Goal: Use online tool/utility: Utilize a website feature to perform a specific function

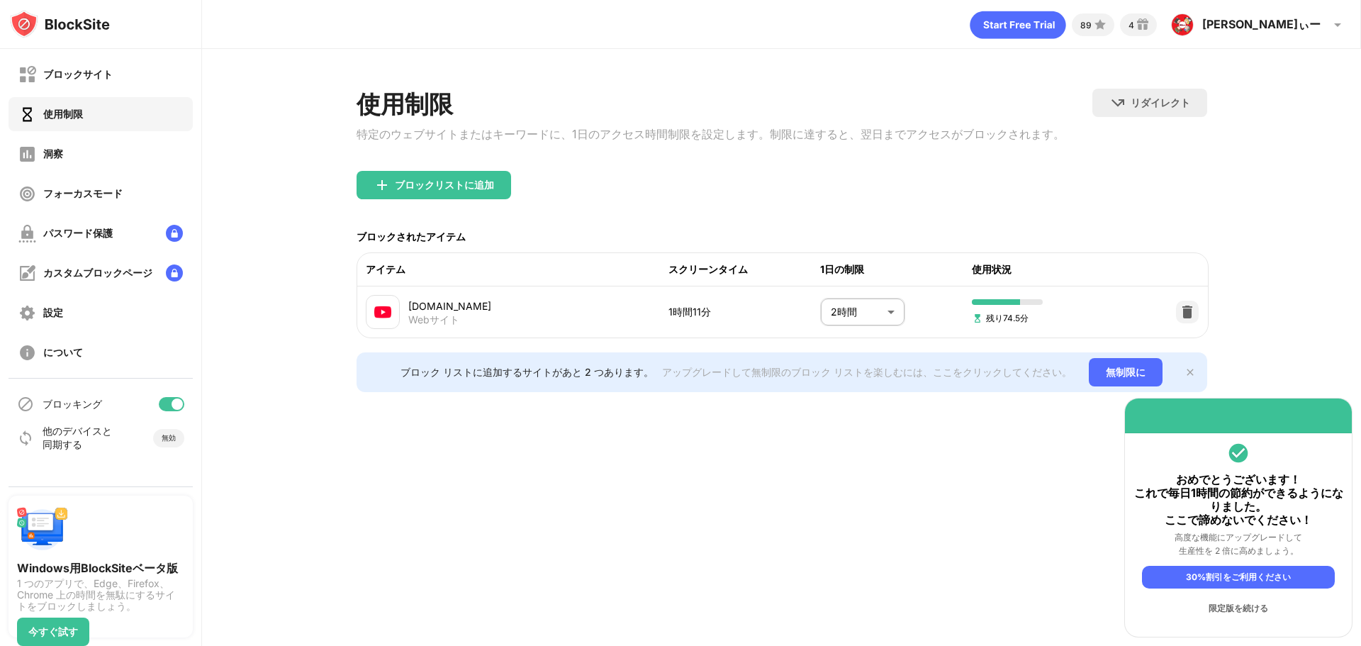
click at [819, 495] on div "89 4 [PERSON_NAME]ぃー [PERSON_NAME]ぃー アカウントを表示 洞察 プレミアム 報酬 設定 サポート ログアウト 使用制限 特定…" at bounding box center [781, 323] width 1159 height 646
drag, startPoint x: 827, startPoint y: 493, endPoint x: 853, endPoint y: 553, distance: 65.4
click at [839, 540] on div "89 4 [PERSON_NAME]ぃー [PERSON_NAME]ぃー アカウントを表示 洞察 プレミアム 報酬 設定 サポート ログアウト 使用制限 特定…" at bounding box center [781, 323] width 1159 height 646
click at [851, 576] on div "89 4 [PERSON_NAME]ぃー [PERSON_NAME]ぃー アカウントを表示 洞察 プレミアム 報酬 設定 サポート ログアウト 使用制限 特定…" at bounding box center [781, 323] width 1159 height 646
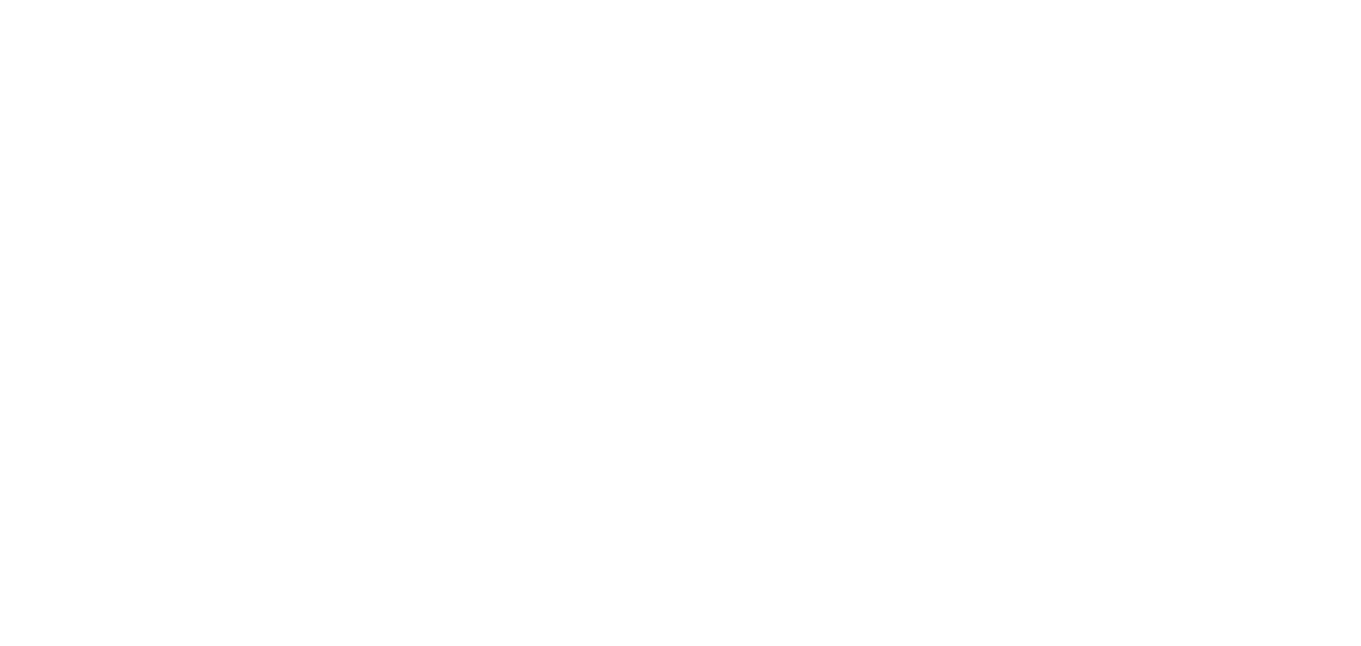
click at [671, 6] on html "原文 この翻訳を評価してください いただいたフィードバックは Google 翻訳の改善に役立てさせていただきます init init" at bounding box center [680, 3] width 1361 height 6
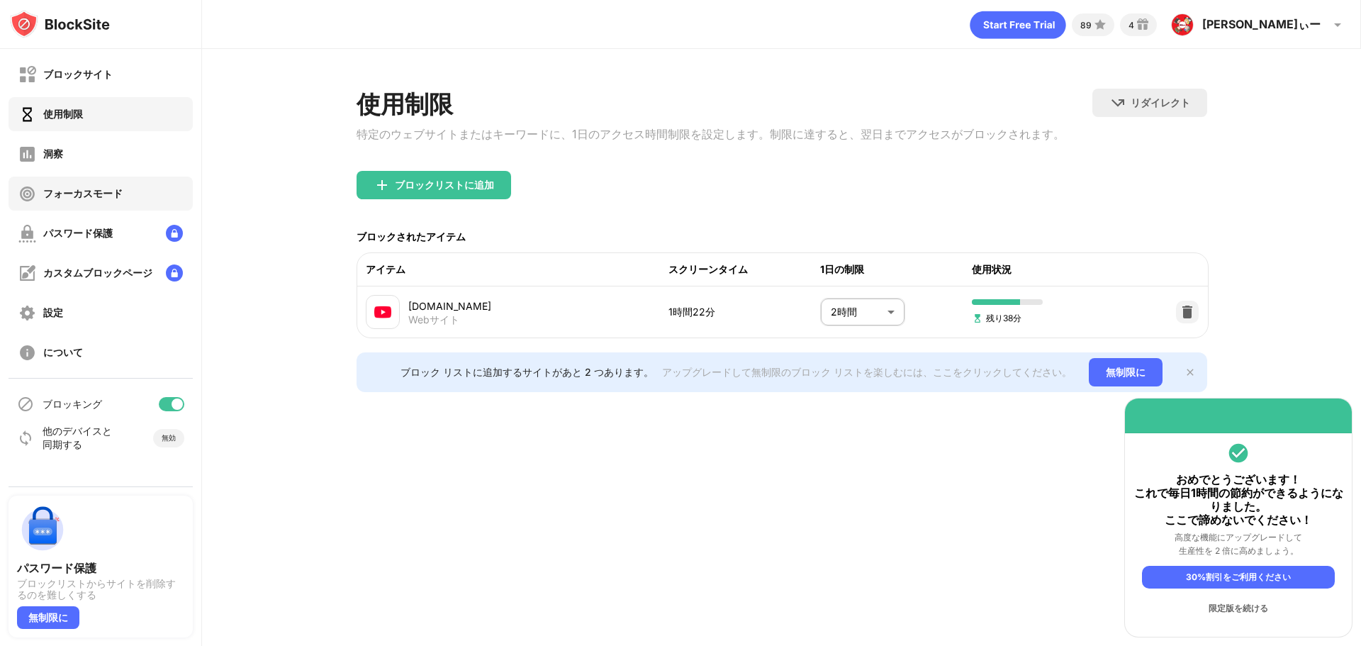
click at [78, 207] on div "フォーカスモード" at bounding box center [101, 193] width 184 height 34
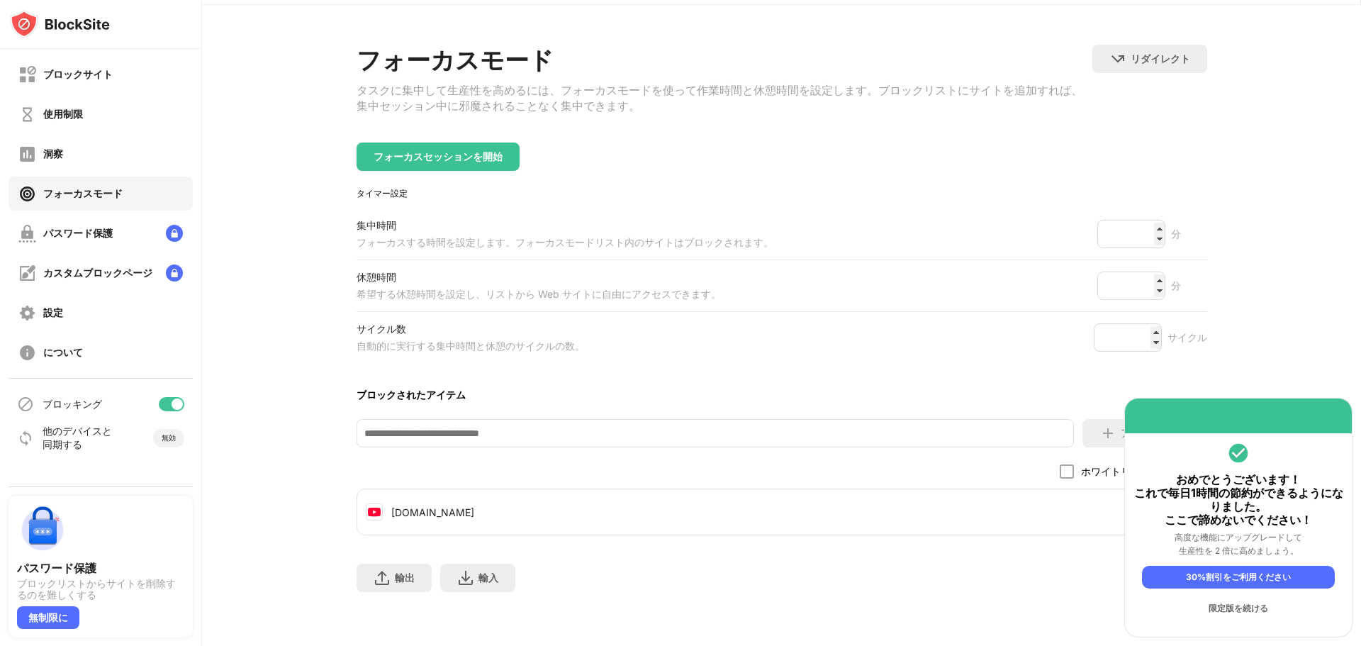
scroll to position [63, 0]
click at [1144, 323] on input "*" at bounding box center [1128, 337] width 68 height 28
type input "*"
click at [1150, 323] on input "*" at bounding box center [1128, 337] width 68 height 28
click at [462, 150] on font "フォーカスセッションを開始" at bounding box center [438, 156] width 129 height 12
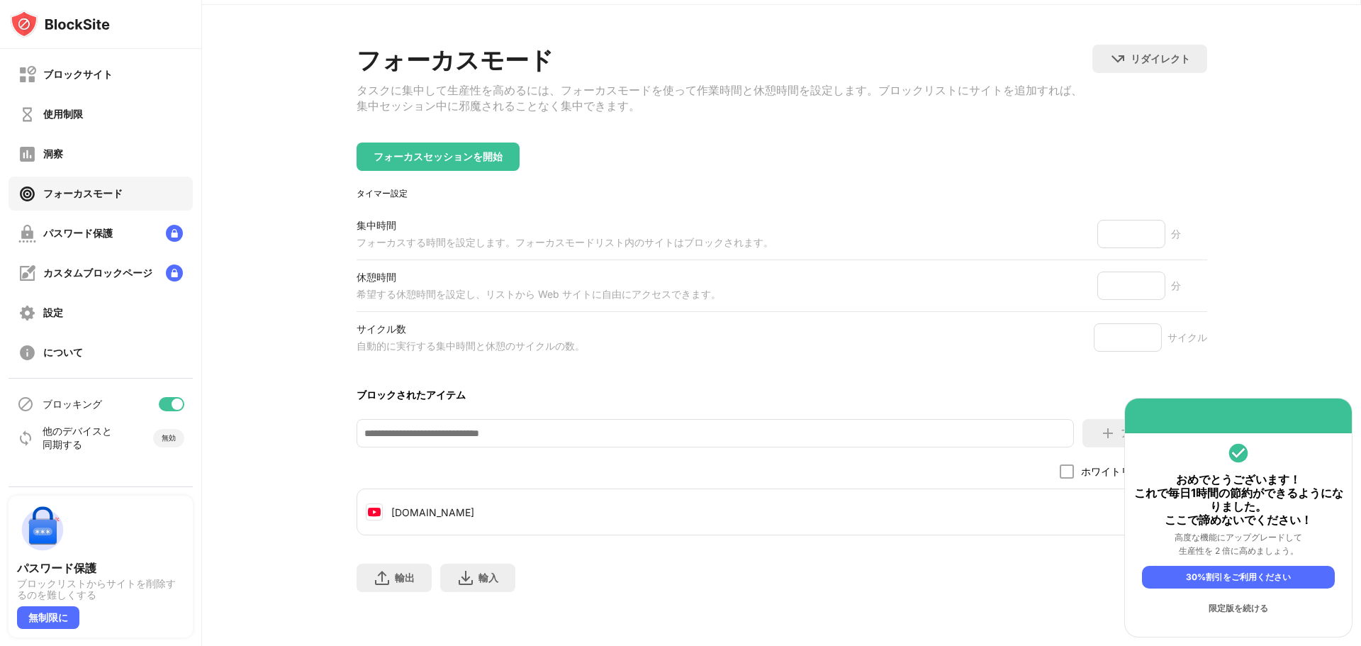
scroll to position [0, 0]
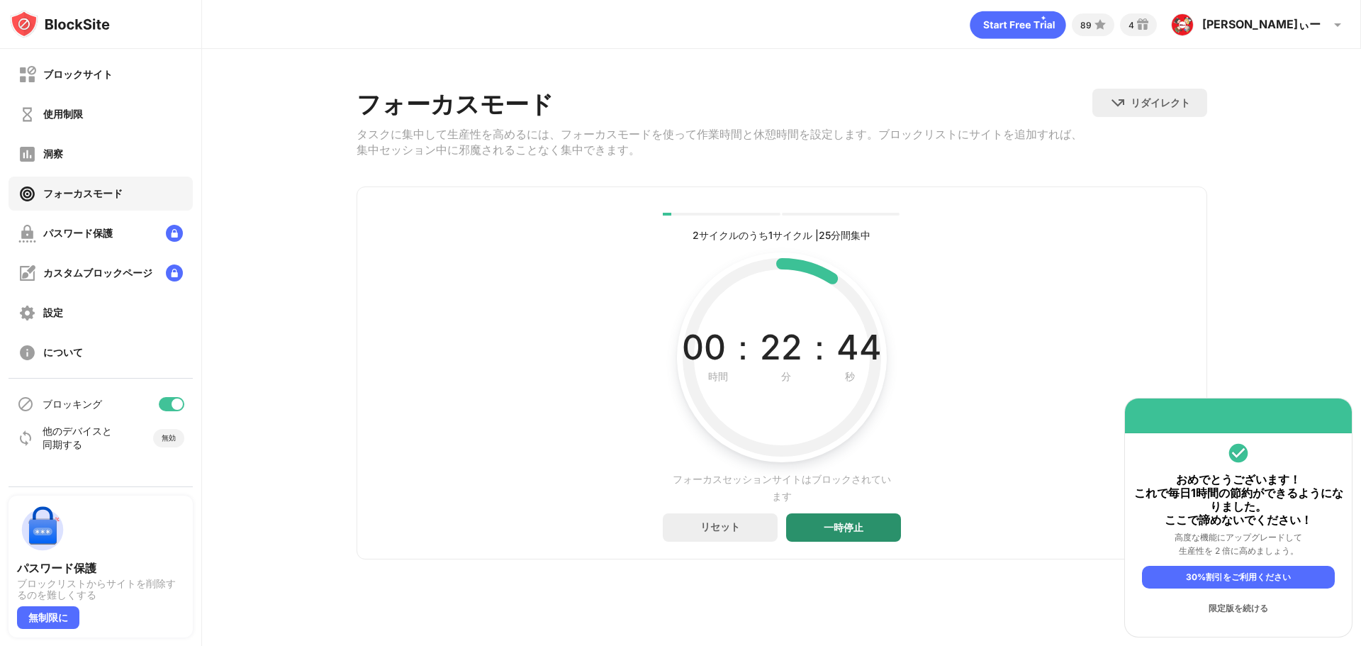
click at [878, 539] on div "一時停止" at bounding box center [843, 527] width 115 height 28
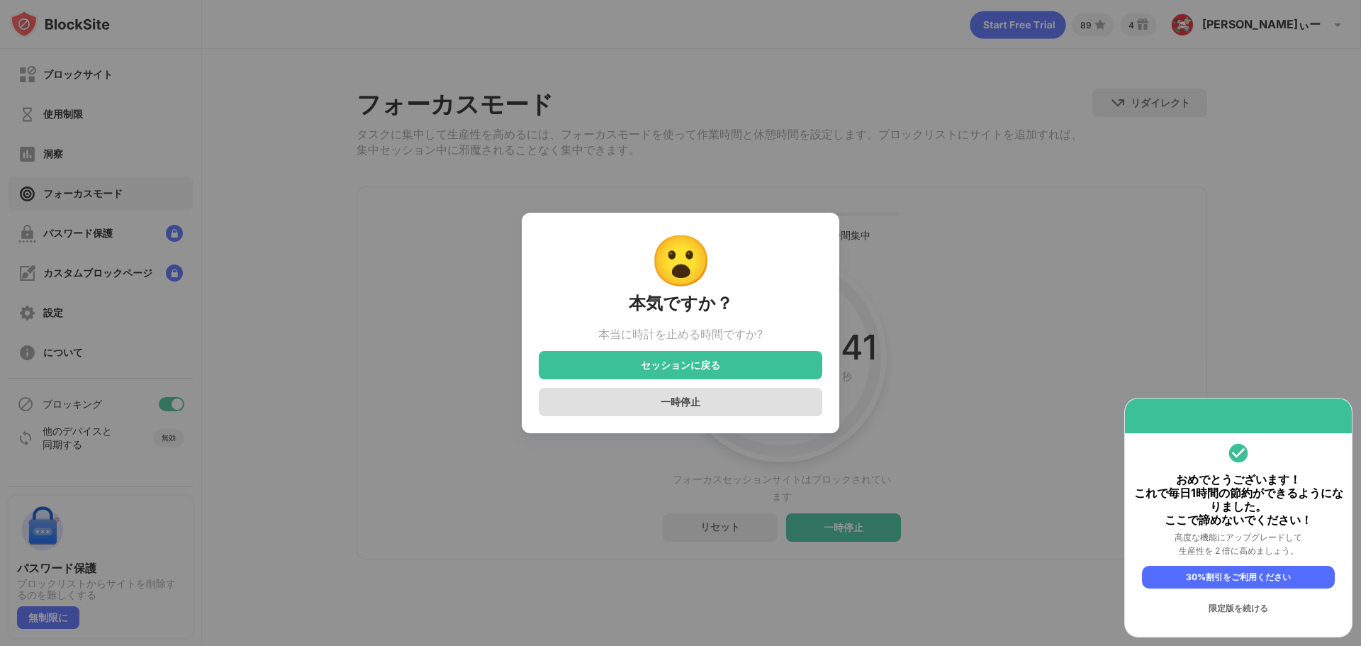
click at [645, 410] on div "一時停止" at bounding box center [681, 402] width 284 height 28
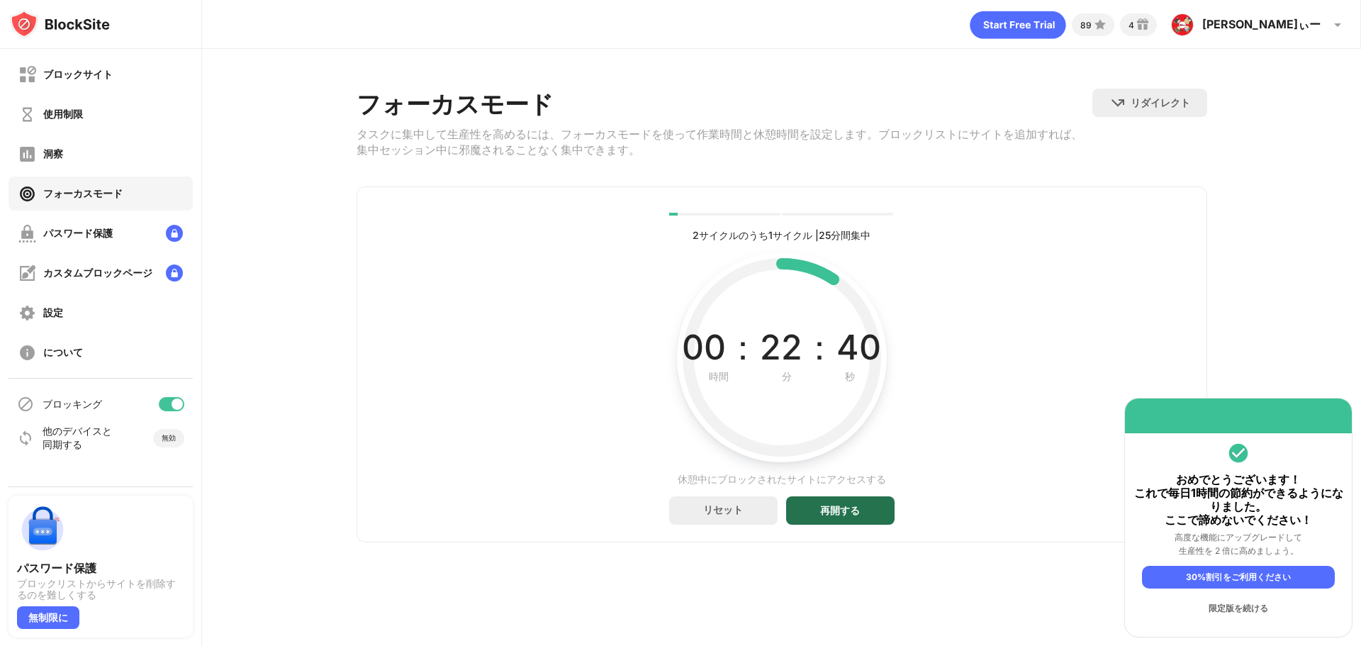
click at [849, 516] on font "再開する" at bounding box center [840, 510] width 40 height 12
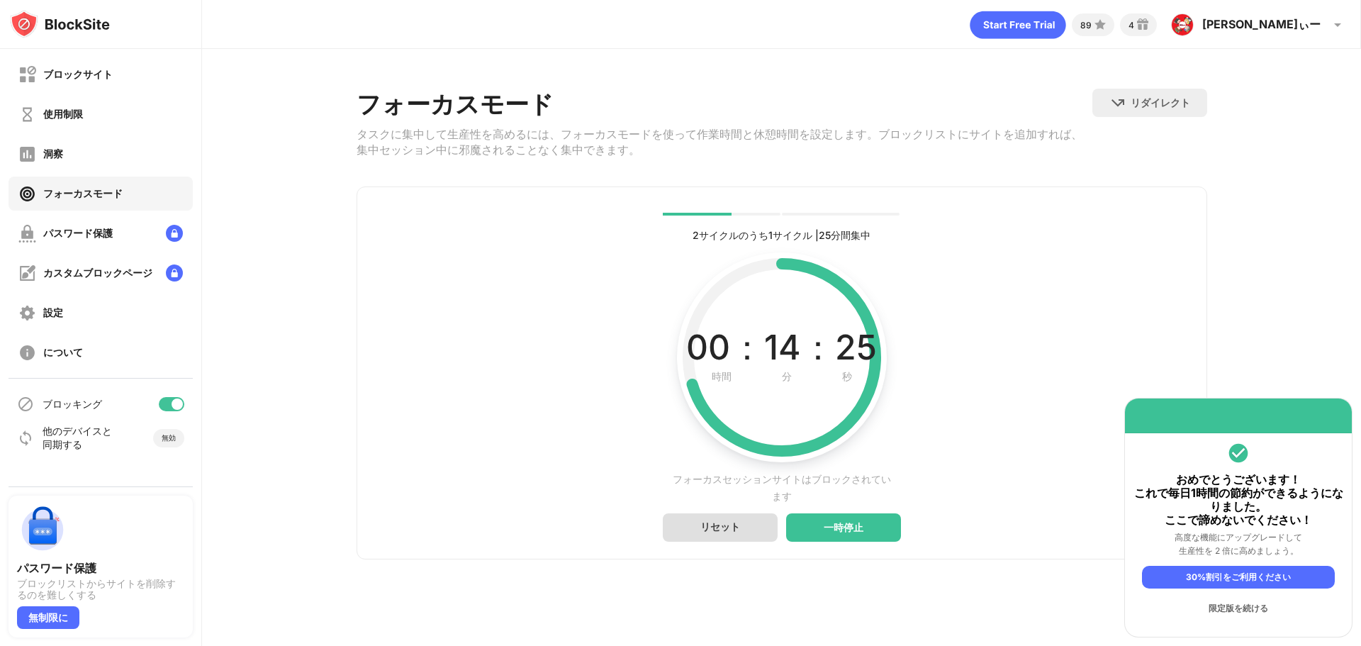
click at [750, 542] on div "リセット" at bounding box center [720, 527] width 115 height 28
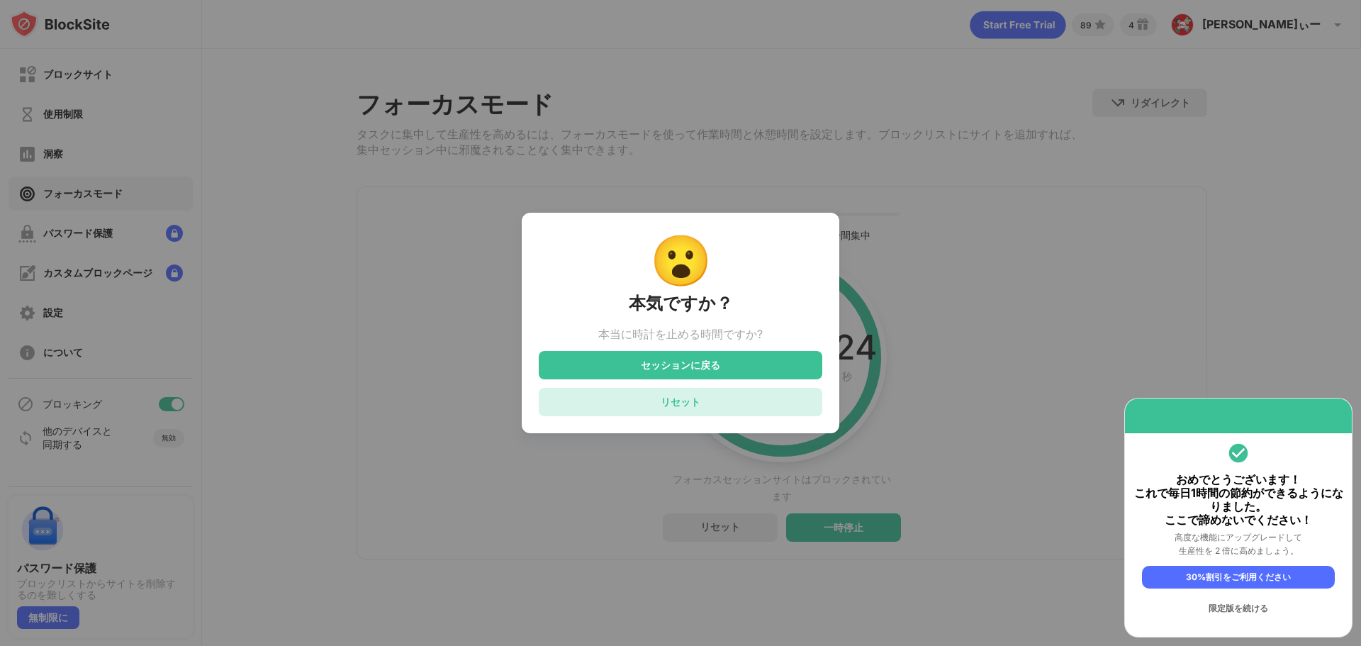
click at [675, 408] on font "リセット" at bounding box center [681, 402] width 40 height 12
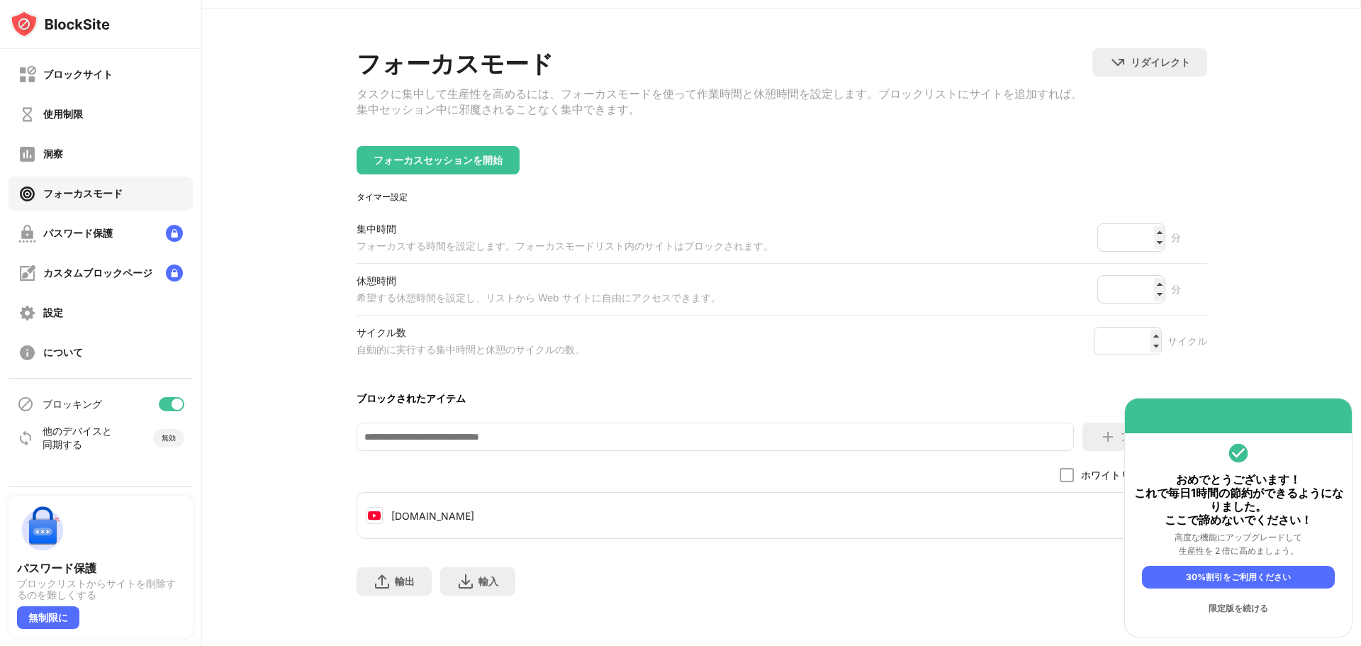
scroll to position [63, 0]
